Goal: Task Accomplishment & Management: Use online tool/utility

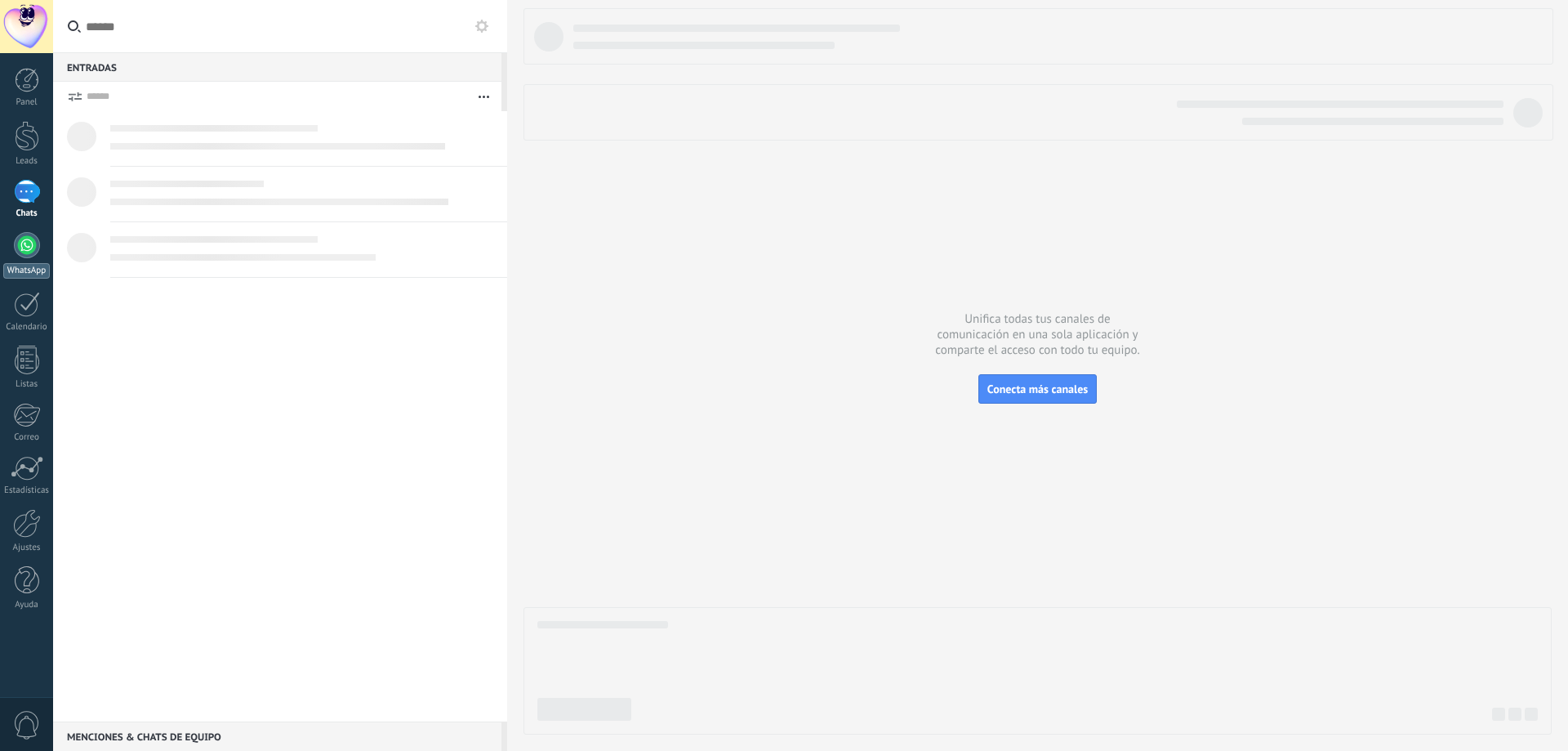
click at [0, 256] on link "WhatsApp" at bounding box center [26, 254] width 53 height 46
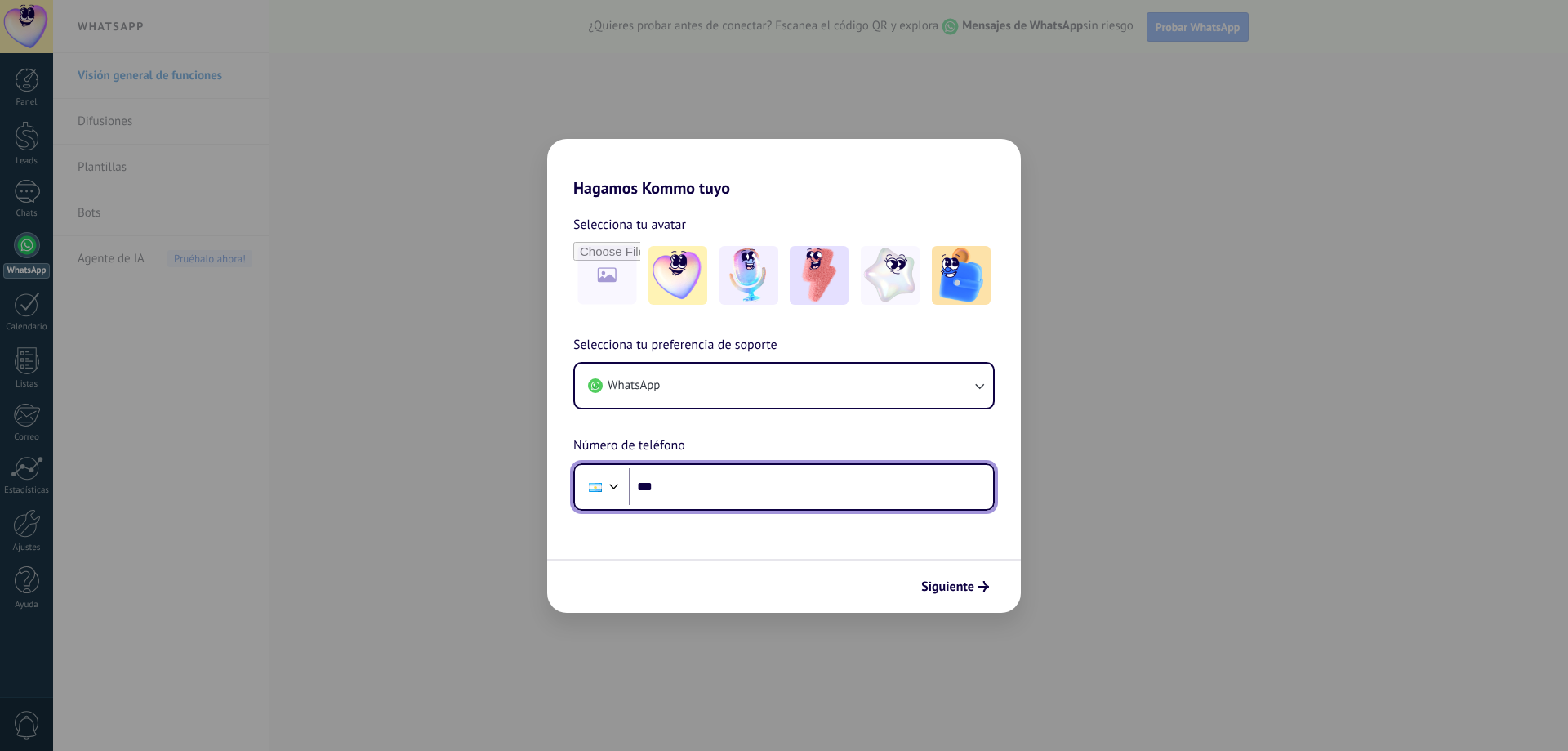
click at [686, 488] on input "***" at bounding box center [811, 486] width 364 height 37
type input "**********"
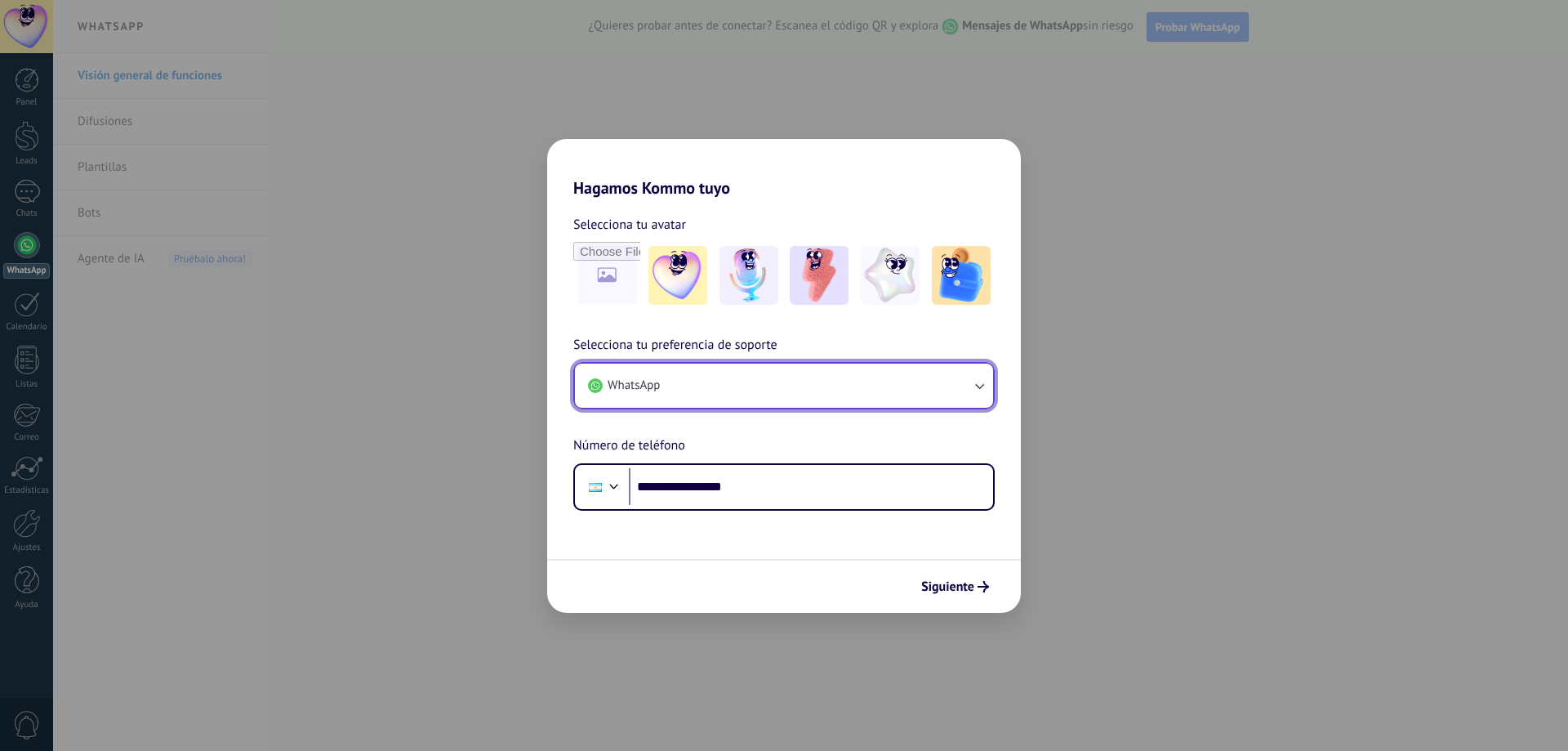
click at [933, 380] on button "WhatsApp" at bounding box center [784, 385] width 418 height 44
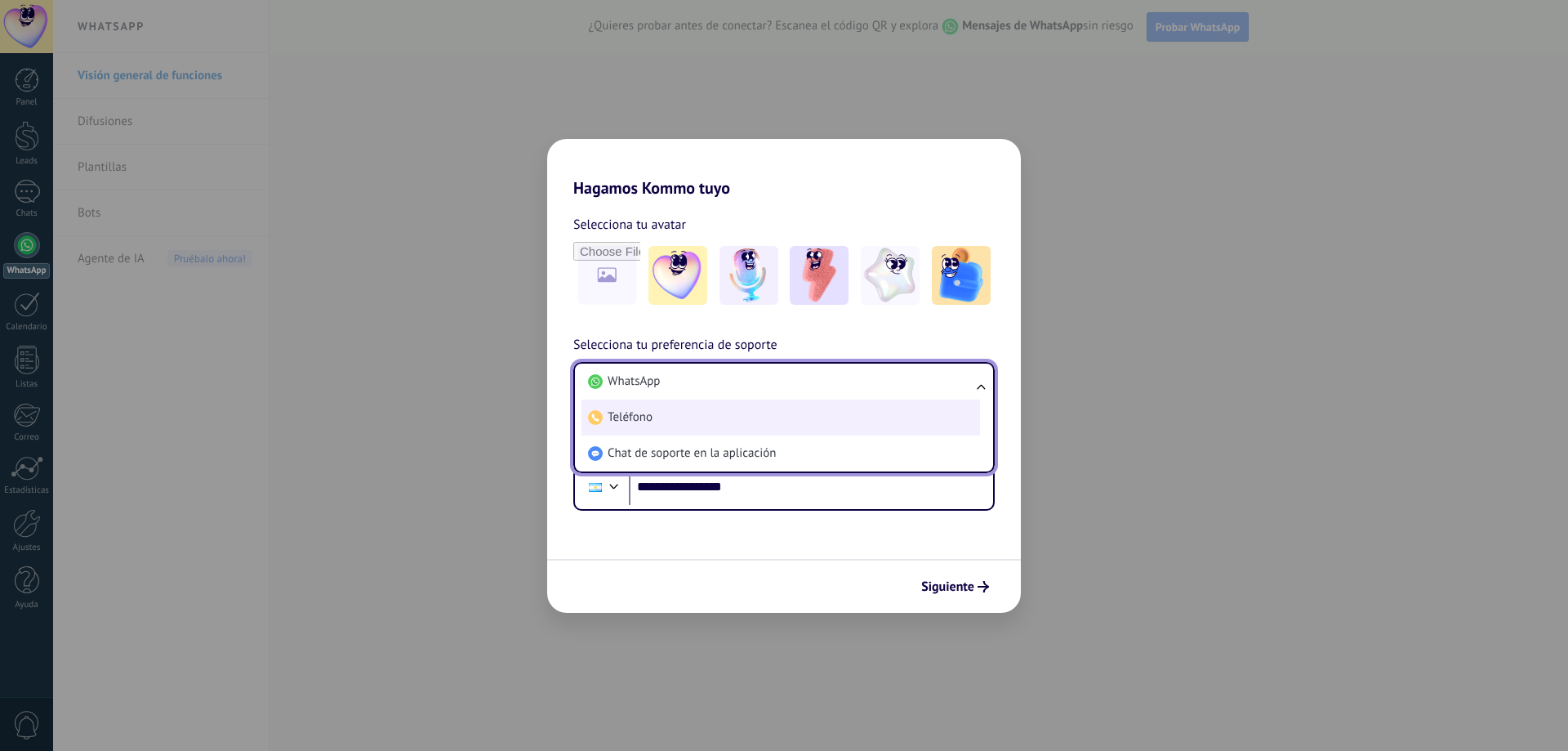
click at [894, 423] on li "Teléfono" at bounding box center [781, 417] width 399 height 36
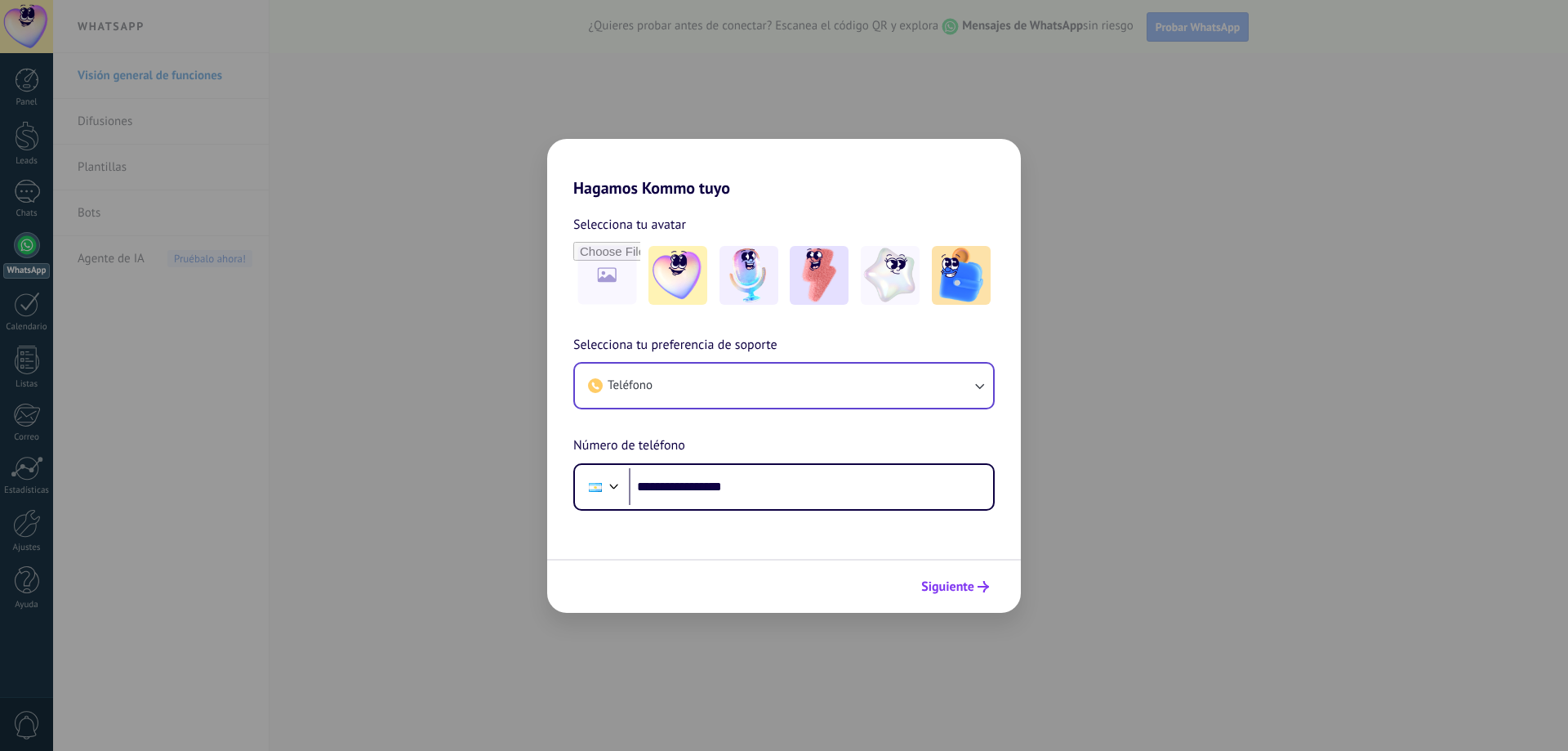
click at [980, 580] on button "Siguiente" at bounding box center [955, 586] width 83 height 28
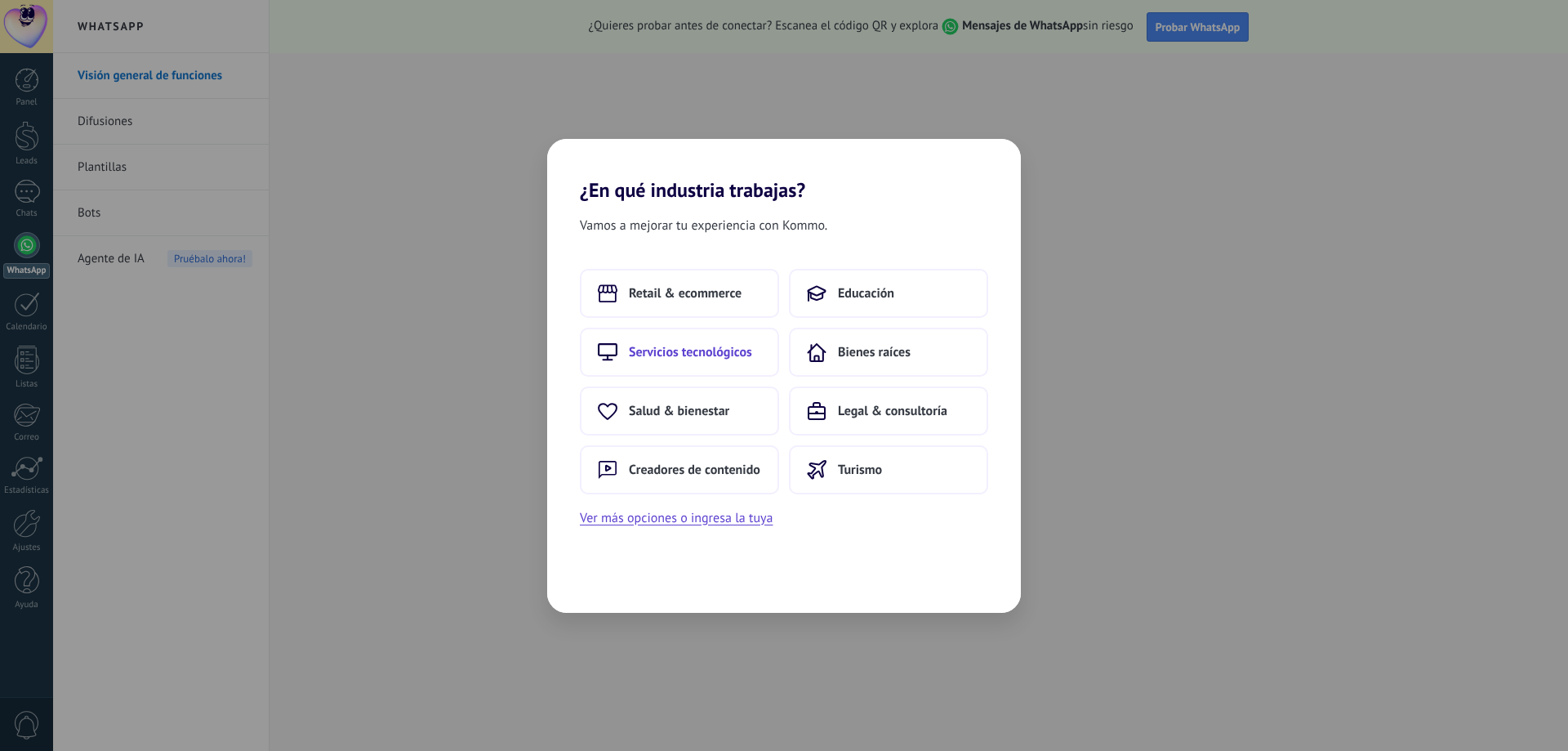
click at [723, 350] on span "Servicios tecnológicos" at bounding box center [691, 352] width 124 height 17
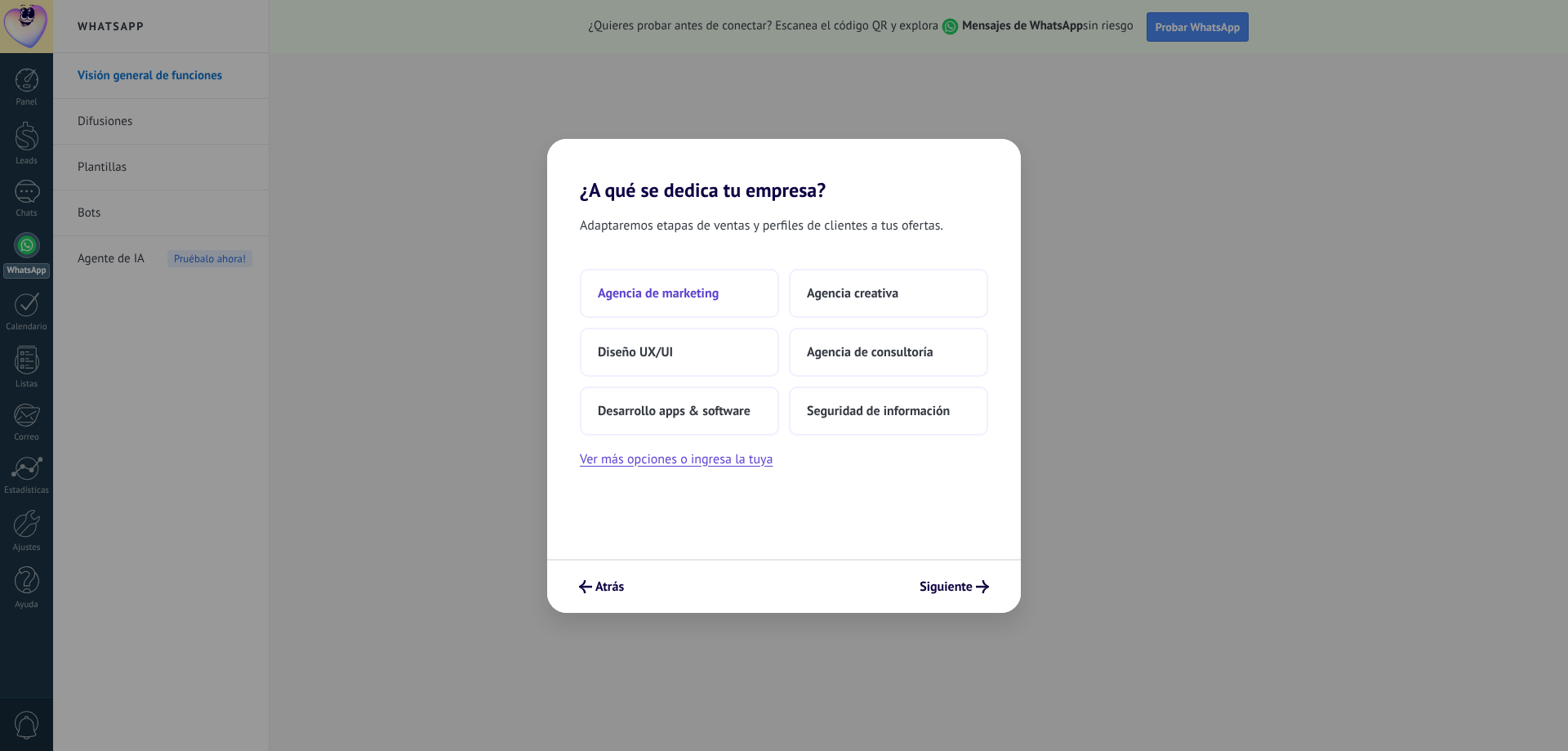
click at [734, 307] on button "Agencia de marketing" at bounding box center [679, 294] width 199 height 49
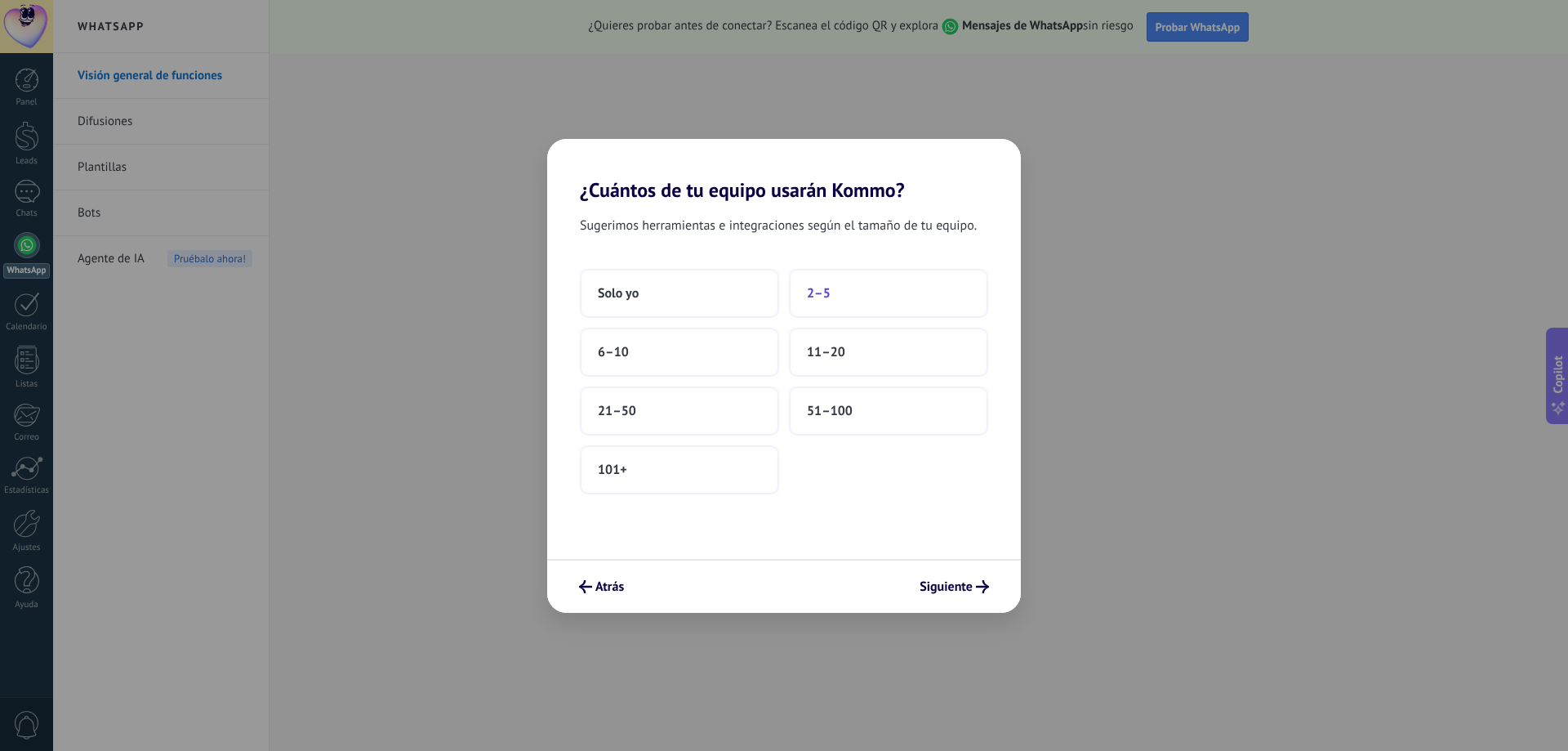
click at [859, 281] on button "2–5" at bounding box center [889, 294] width 199 height 49
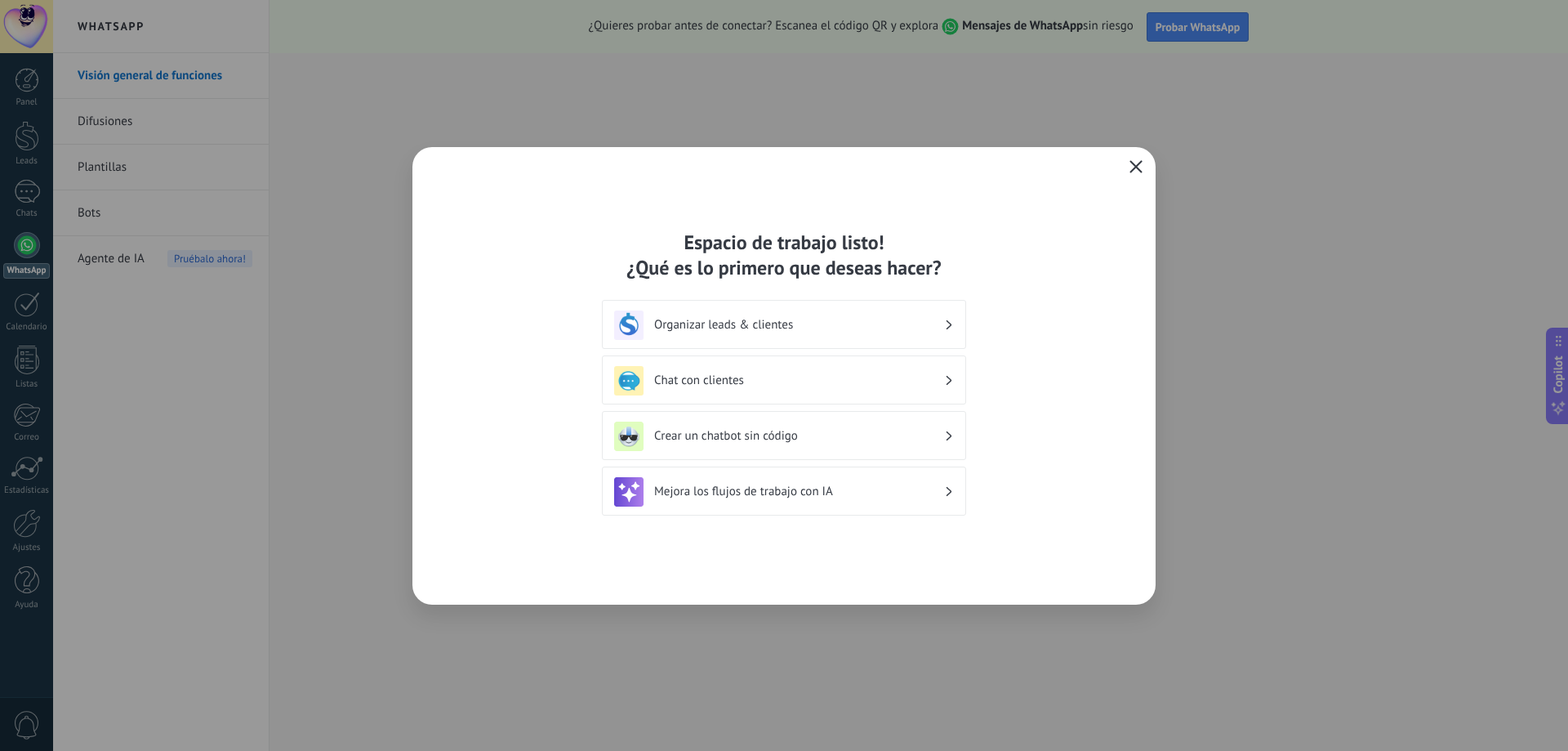
click at [1146, 167] on button "button" at bounding box center [1136, 167] width 21 height 23
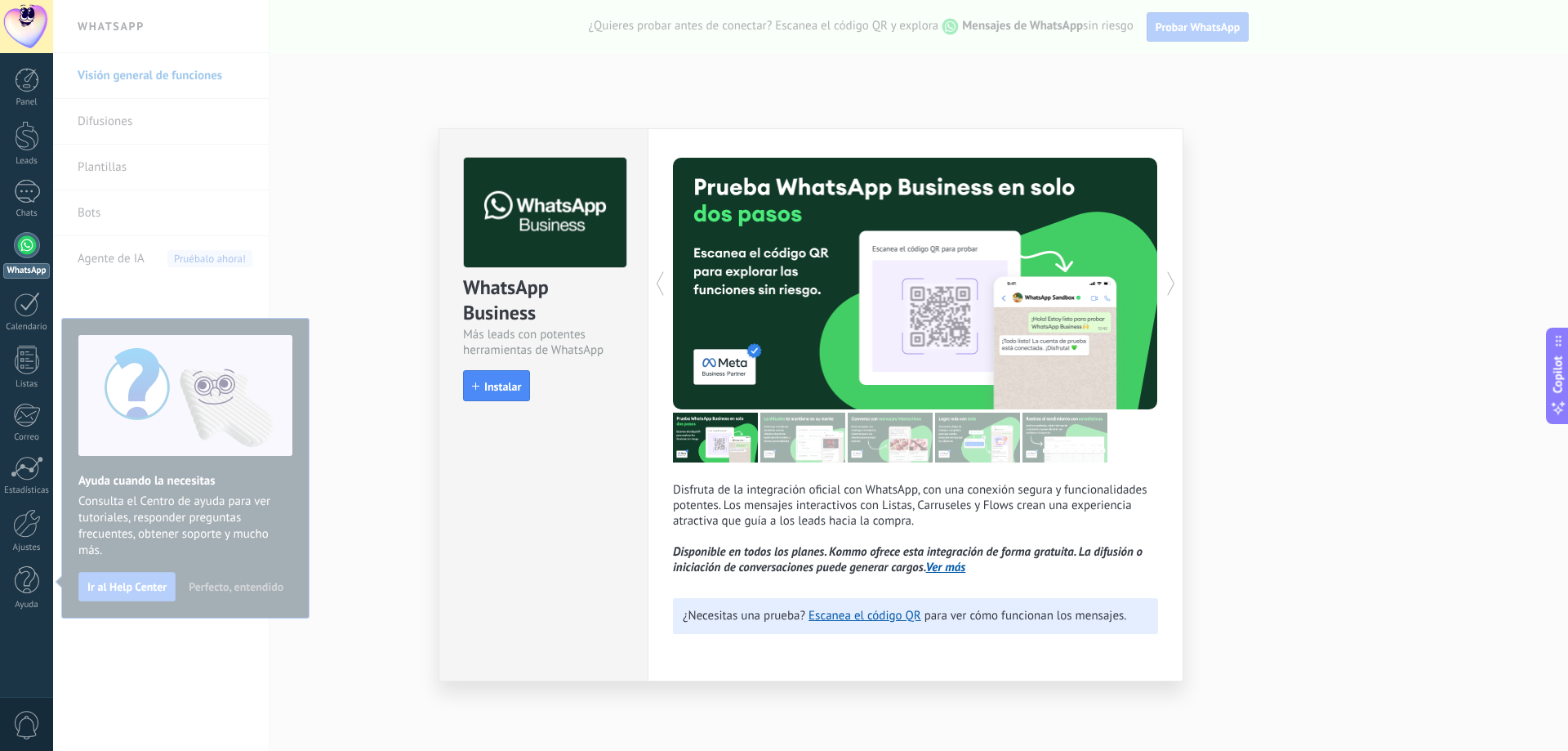
click at [531, 376] on div "install Instalar" at bounding box center [544, 386] width 161 height 31
click at [504, 392] on span "Instalar" at bounding box center [503, 386] width 37 height 11
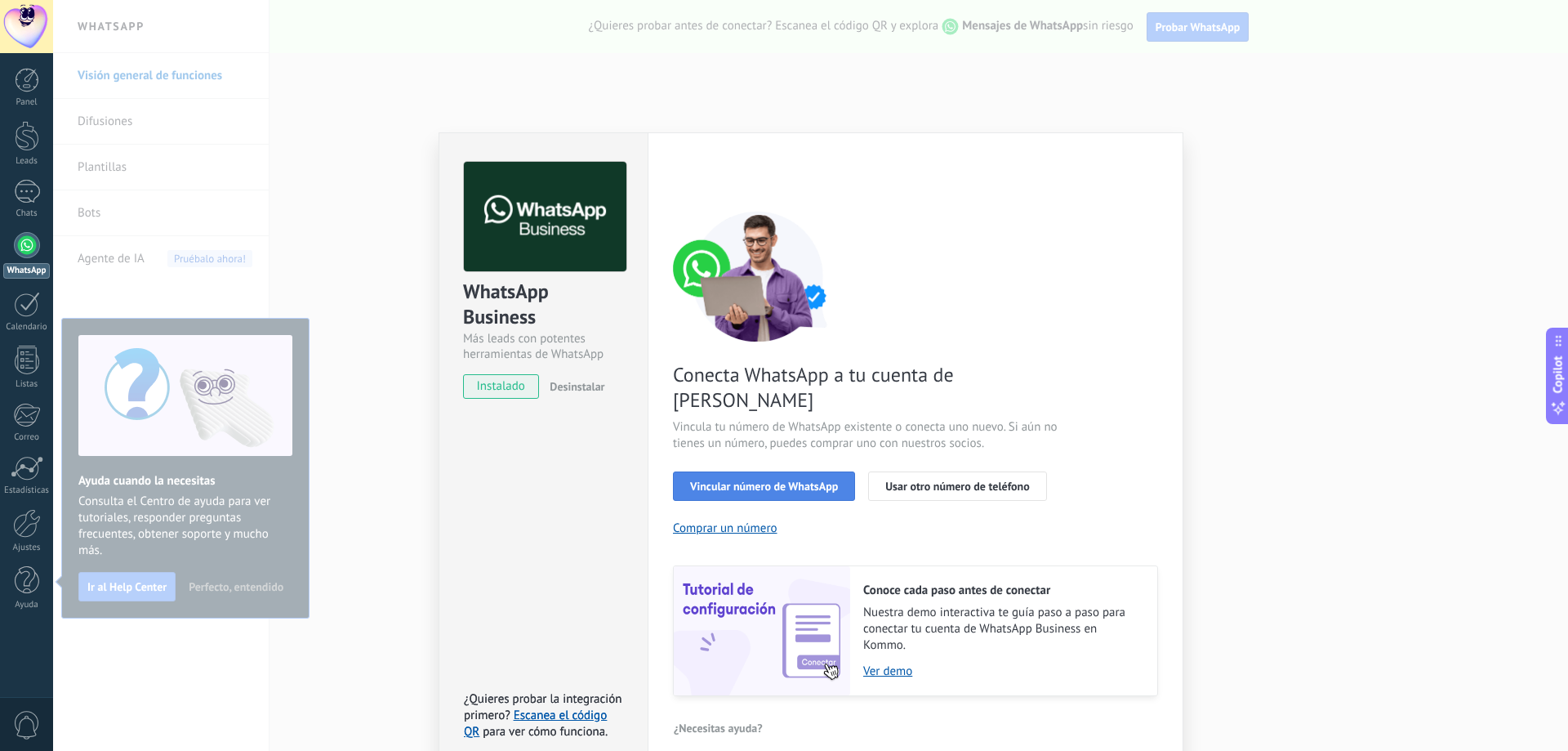
click at [741, 471] on button "Vincular número de WhatsApp" at bounding box center [764, 486] width 182 height 30
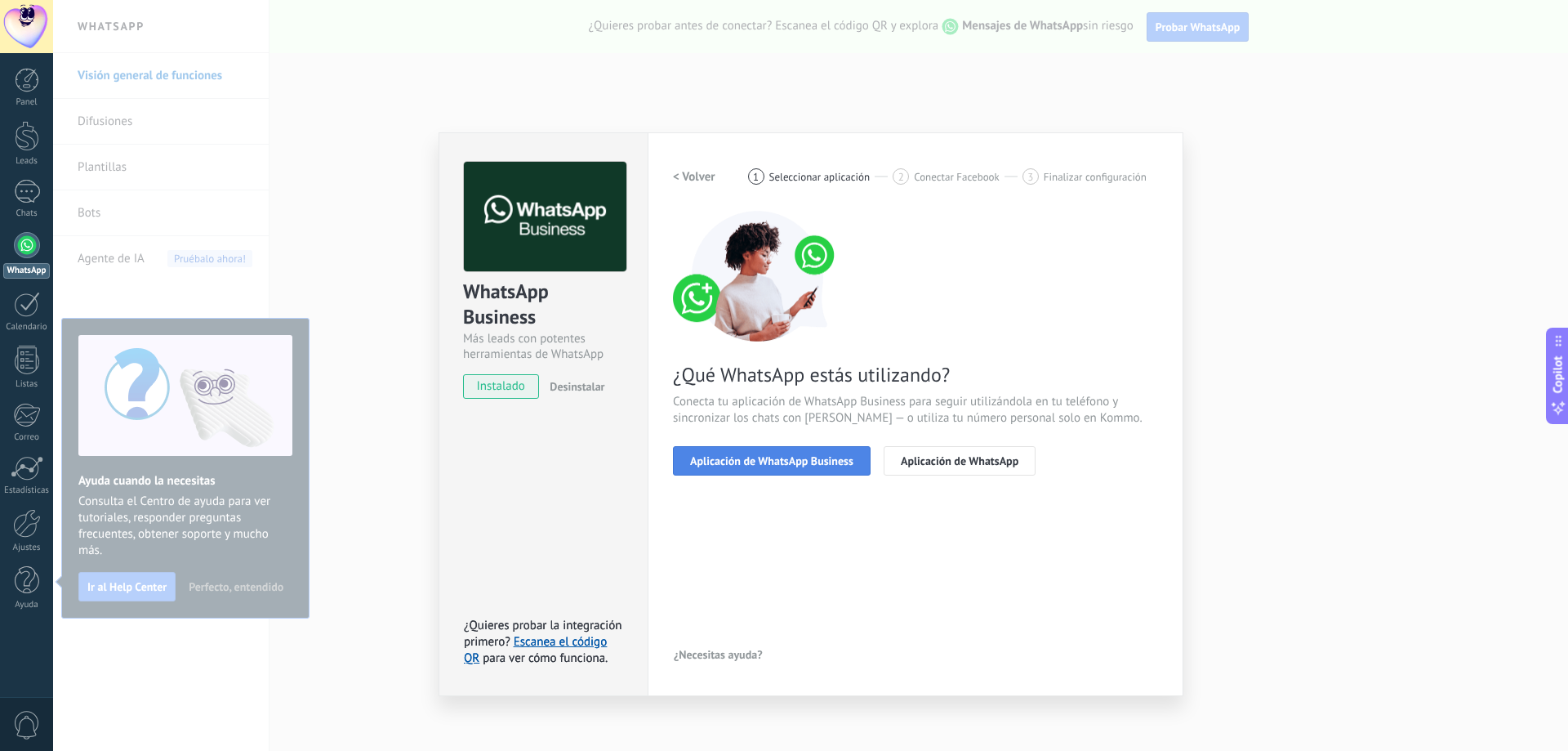
click at [741, 450] on button "Aplicación de WhatsApp Business" at bounding box center [772, 461] width 198 height 30
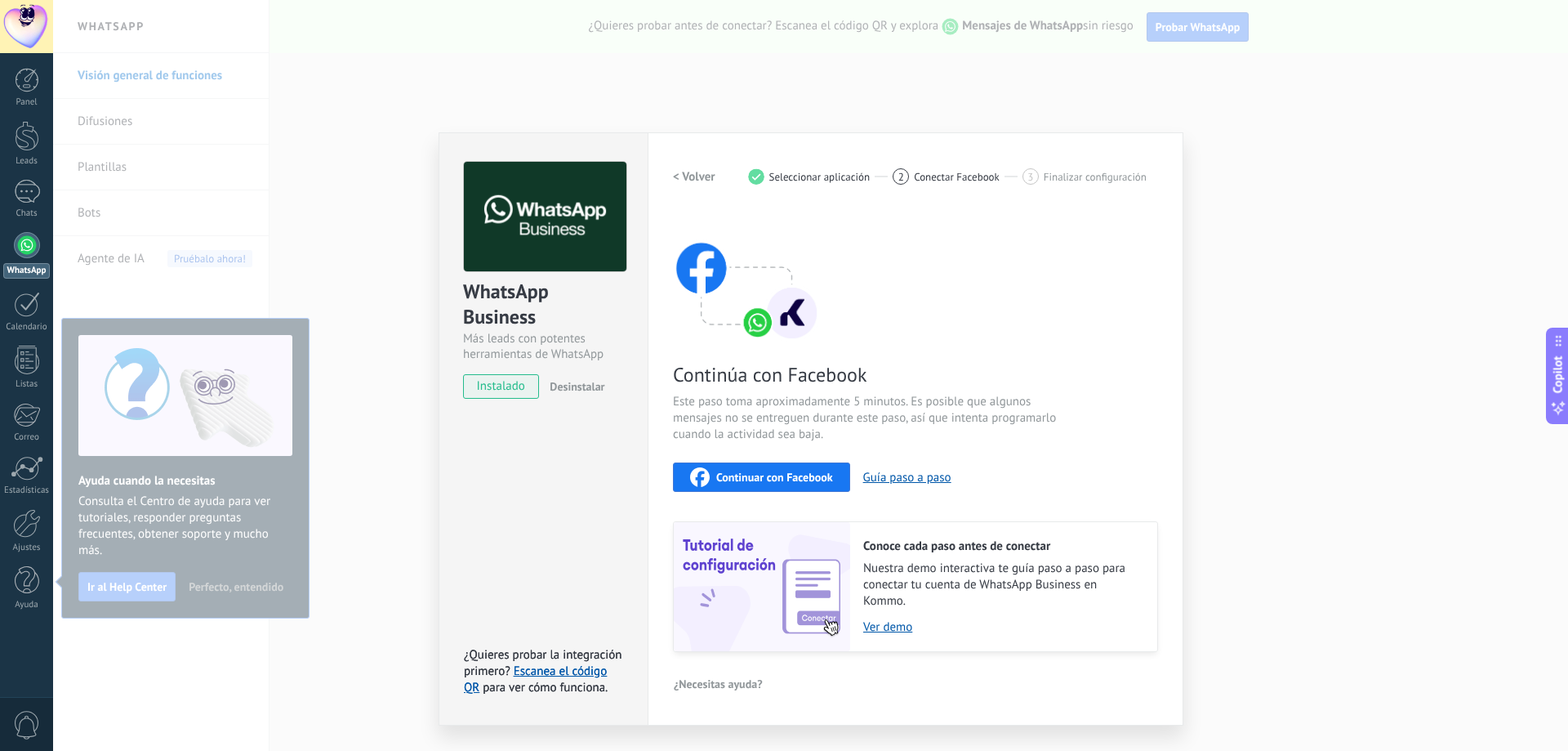
click at [708, 463] on button "Continuar con Facebook" at bounding box center [761, 477] width 177 height 30
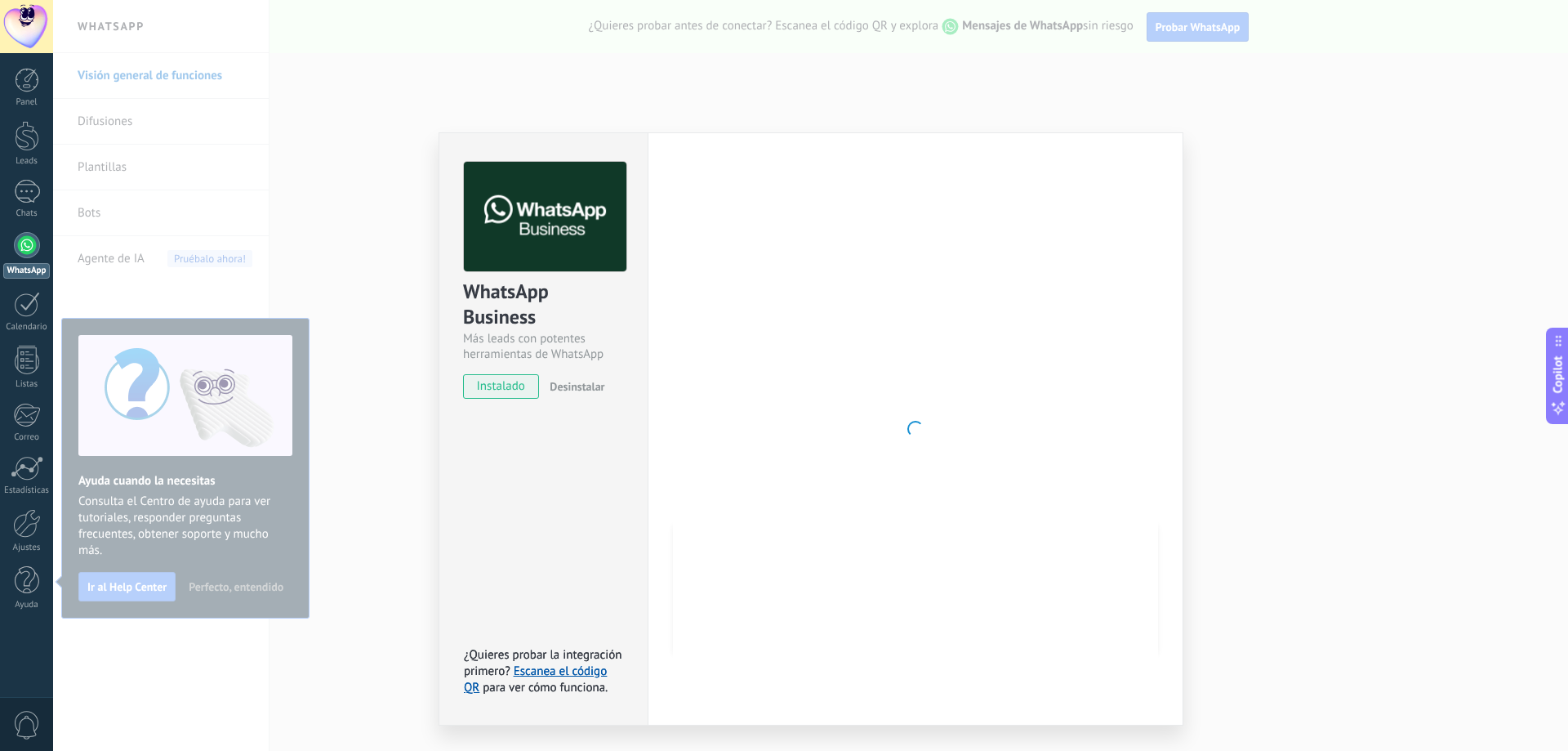
click at [1095, 301] on div at bounding box center [916, 429] width 485 height 534
click at [1020, 114] on div "WhatsApp Business Más leads con potentes herramientas de WhatsApp instalado Des…" at bounding box center [810, 376] width 1515 height 751
